Goal: Ask a question

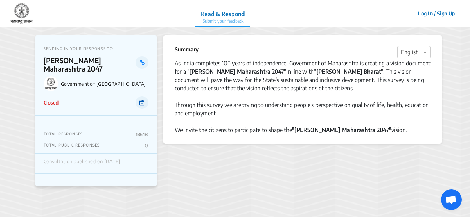
click at [140, 99] on icon at bounding box center [142, 102] width 6 height 6
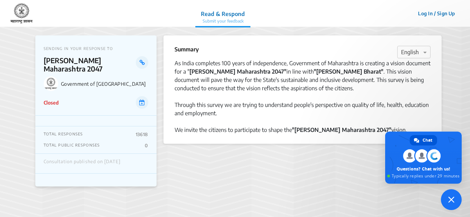
type textarea "area"
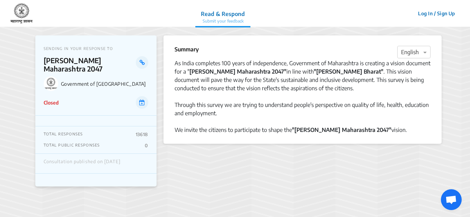
scroll to position [56, 0]
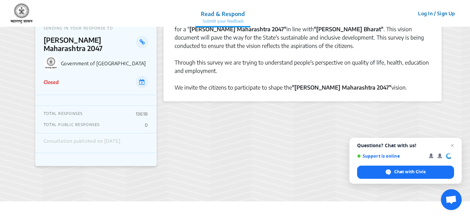
scroll to position [104, 0]
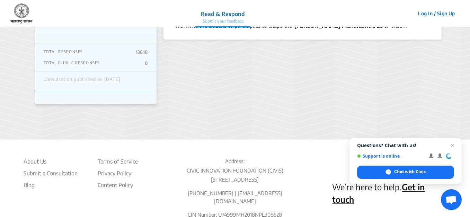
drag, startPoint x: 454, startPoint y: 144, endPoint x: 442, endPoint y: 106, distance: 40.0
click at [445, 105] on body "Read & Respond Submit your feedback Read & Respond Submit your feedback Log In …" at bounding box center [235, 31] width 470 height 217
click at [436, 170] on span "Chat with Civis" at bounding box center [405, 171] width 97 height 13
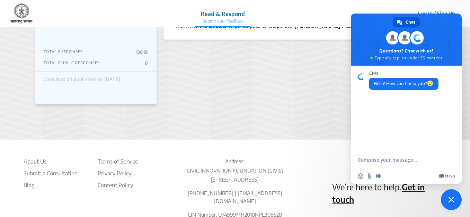
scroll to position [0, 0]
type textarea "report"
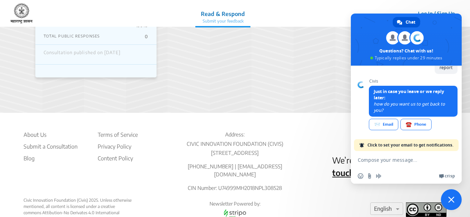
scroll to position [58, 0]
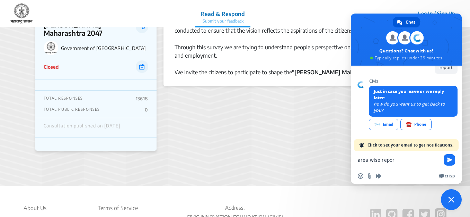
type textarea "area wise report"
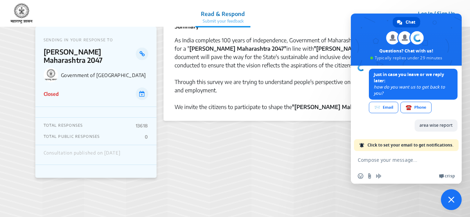
scroll to position [0, 0]
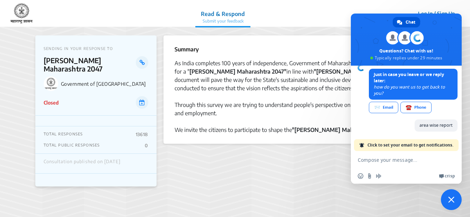
click at [231, 23] on p "Submit your feedback" at bounding box center [223, 21] width 44 height 6
click at [452, 199] on span "Close chat" at bounding box center [451, 199] width 6 height 6
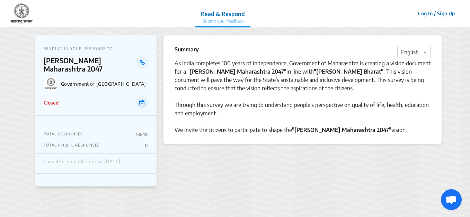
scroll to position [56, 0]
click at [142, 62] on icon at bounding box center [142, 63] width 5 height 6
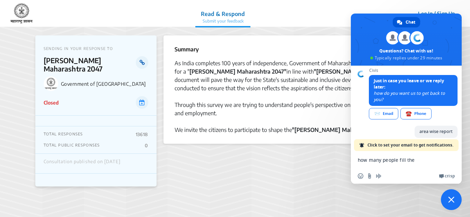
type textarea "how many people fill the re"
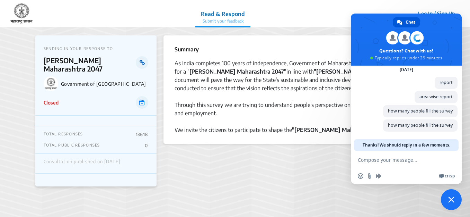
scroll to position [31, 0]
click at [446, 197] on span "Close chat" at bounding box center [451, 199] width 21 height 21
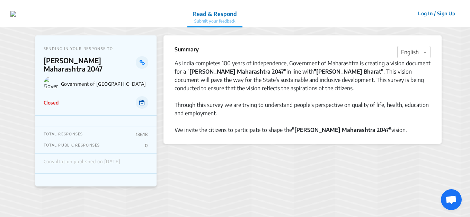
click at [143, 99] on icon at bounding box center [142, 102] width 6 height 6
click at [427, 13] on button "Log In / Sign Up" at bounding box center [437, 13] width 46 height 11
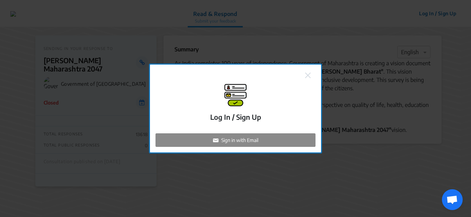
click at [240, 140] on p "Sign in with Email" at bounding box center [239, 139] width 37 height 7
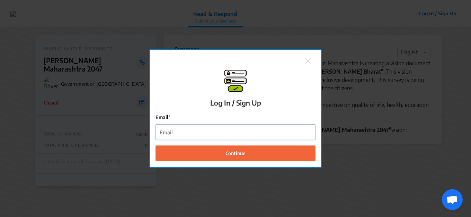
click at [239, 133] on input "Email" at bounding box center [235, 132] width 159 height 16
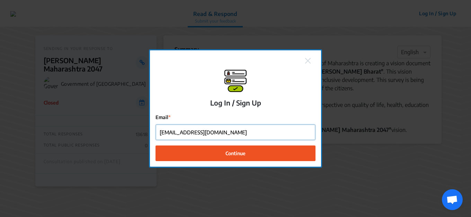
type input "anandkimmatkar@gmail.com"
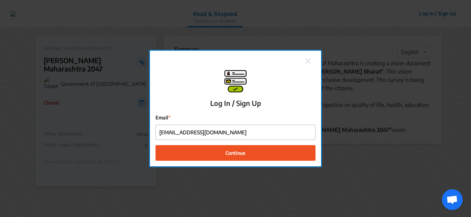
click at [226, 155] on span "Continue" at bounding box center [236, 152] width 20 height 7
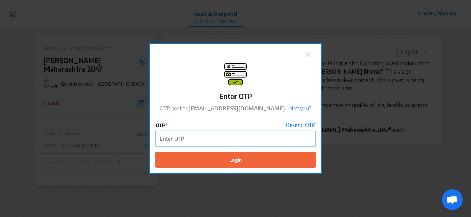
click at [271, 135] on input "OTP" at bounding box center [235, 139] width 159 height 16
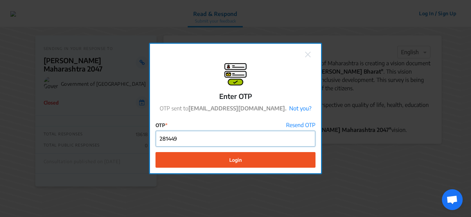
type input "281449"
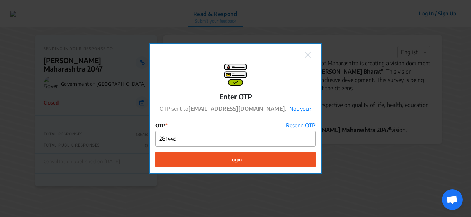
click at [232, 156] on span "Login" at bounding box center [235, 159] width 12 height 7
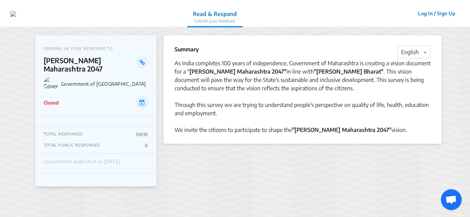
click at [446, 16] on button "Log In / Sign Up" at bounding box center [437, 13] width 46 height 11
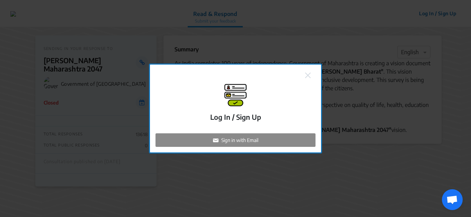
click at [226, 140] on p "Sign in with Email" at bounding box center [239, 139] width 37 height 7
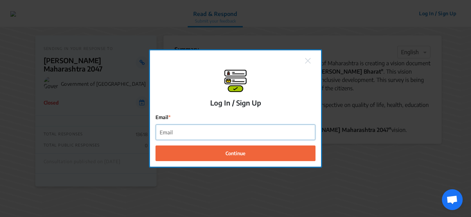
click at [224, 134] on input "Email" at bounding box center [235, 132] width 159 height 16
type input "anandkimmatkar@gmail.com"
click at [156, 145] on button "Continue" at bounding box center [236, 153] width 160 height 16
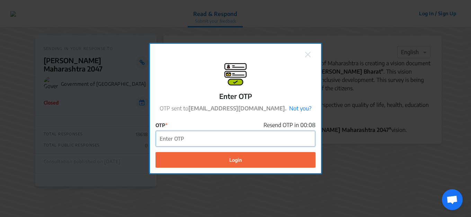
click at [222, 140] on input "OTP" at bounding box center [235, 139] width 159 height 16
click at [212, 140] on input "OTP" at bounding box center [235, 139] width 159 height 16
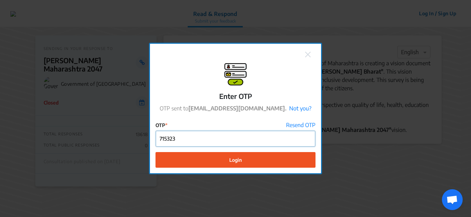
type input "715323"
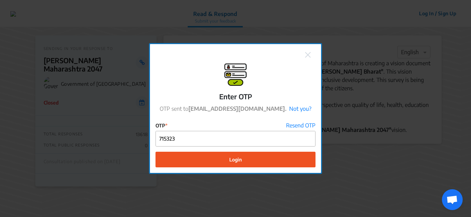
click at [259, 163] on button "Login" at bounding box center [236, 159] width 160 height 16
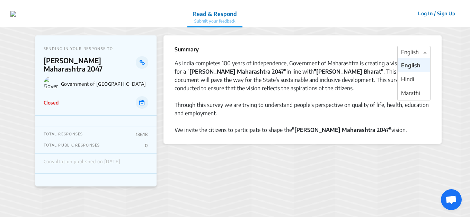
click at [413, 50] on div at bounding box center [414, 52] width 33 height 9
click at [413, 67] on span "English" at bounding box center [410, 65] width 19 height 7
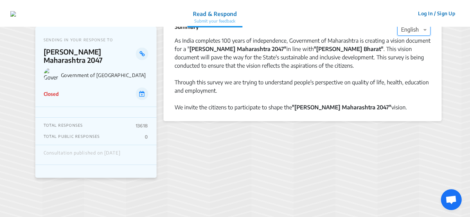
scroll to position [35, 0]
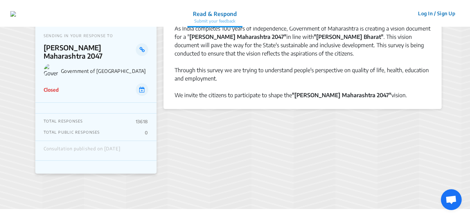
click at [143, 118] on p "13618" at bounding box center [142, 121] width 12 height 6
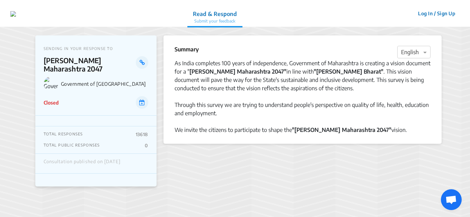
click at [451, 194] on span "Open chat" at bounding box center [451, 199] width 21 height 21
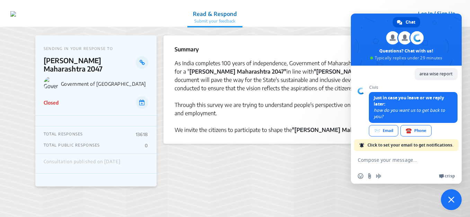
scroll to position [60, 0]
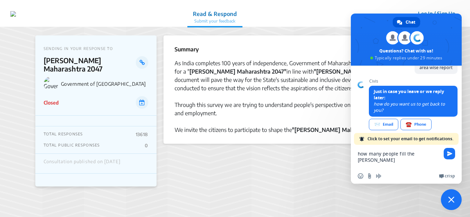
type textarea "how many people fill the survey"
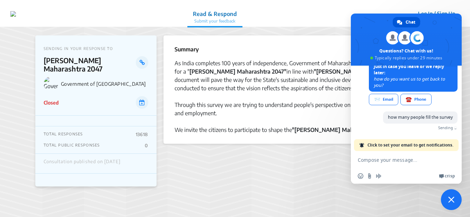
scroll to position [77, 0]
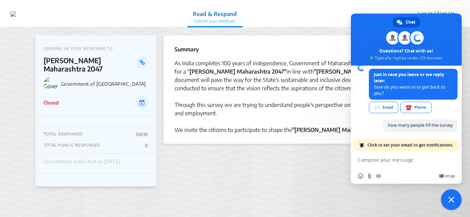
click at [446, 176] on span "Crisp" at bounding box center [450, 176] width 10 height 6
click at [407, 107] on span "☎️" at bounding box center [409, 107] width 6 height 6
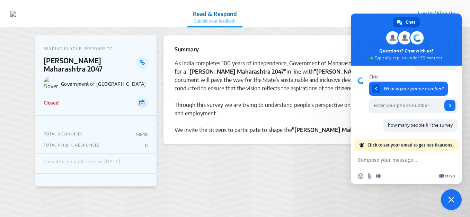
scroll to position [64, 0]
type input "9422140163"
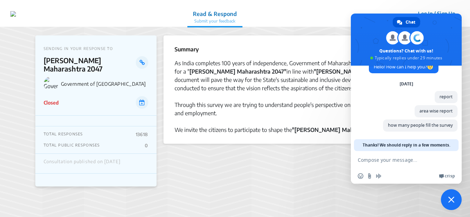
scroll to position [17, 0]
click at [402, 126] on span "how many people fill the survey" at bounding box center [420, 125] width 65 height 6
click at [449, 125] on span "how many people fill the survey" at bounding box center [420, 125] width 65 height 6
drag, startPoint x: 386, startPoint y: 124, endPoint x: 456, endPoint y: 121, distance: 69.3
click at [456, 121] on span "how many people fill the survey" at bounding box center [420, 125] width 74 height 12
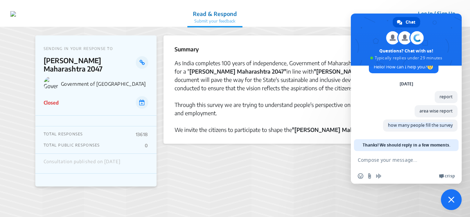
copy span "how many people fill the survey"
click at [401, 160] on textarea "Compose your message..." at bounding box center [399, 159] width 83 height 17
paste textarea "how many people fill the survey"
type textarea "how many people fill the survey"
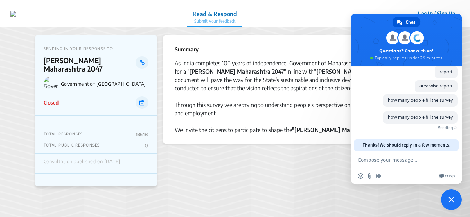
scroll to position [31, 0]
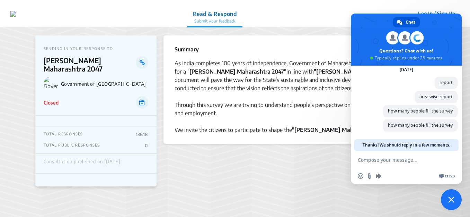
click at [270, 178] on section "Summary × English As India completes 100 years of independence, Government of M…" at bounding box center [303, 121] width 278 height 173
